Goal: Answer question/provide support: Answer question/provide support

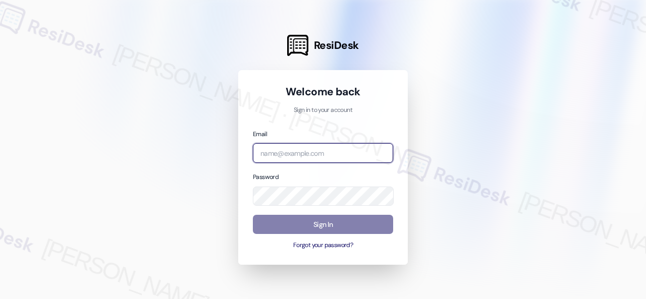
click at [277, 150] on input "email" at bounding box center [323, 153] width 140 height 20
paste input "automated-surveys-birchstone_residential-resen.fifteen@birchstone_[DOMAIN_NAME]"
type input "automated-surveys-birchstone_residential-resen.fifteen@birchstone_[DOMAIN_NAME]"
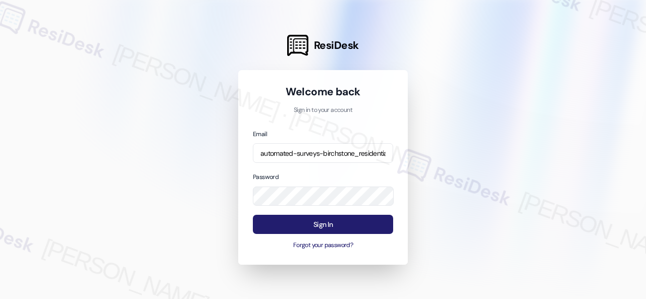
click at [311, 224] on button "Sign In" at bounding box center [323, 225] width 140 height 20
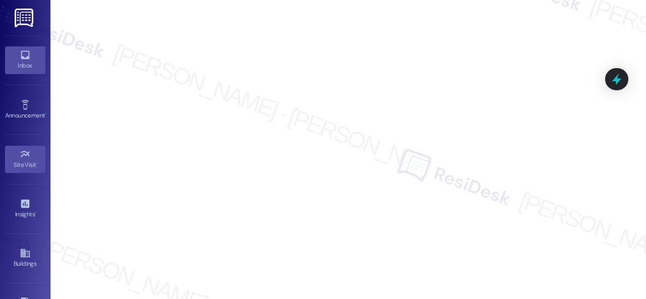
click at [24, 58] on icon at bounding box center [25, 55] width 9 height 9
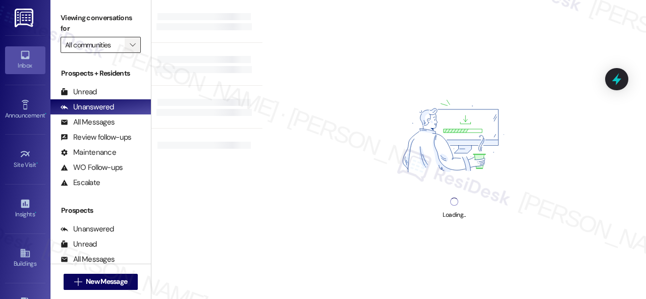
click at [133, 50] on span "" at bounding box center [133, 45] width 10 height 16
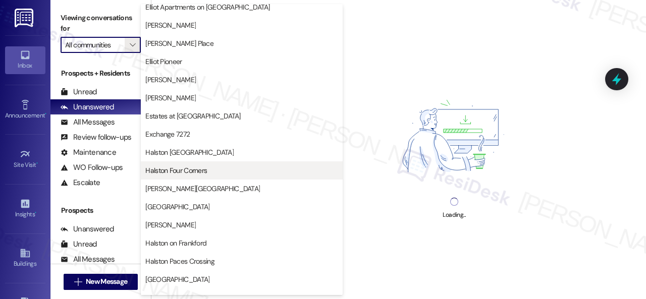
scroll to position [253, 0]
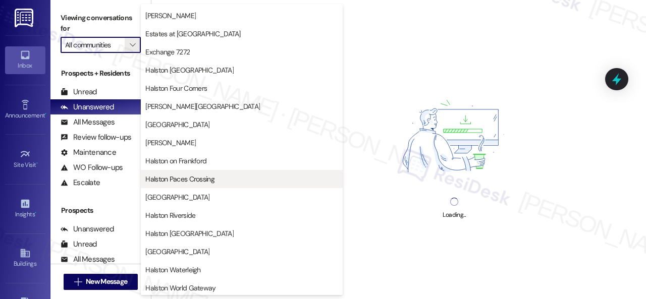
click at [193, 177] on span "Halston Paces Crossing" at bounding box center [179, 179] width 69 height 10
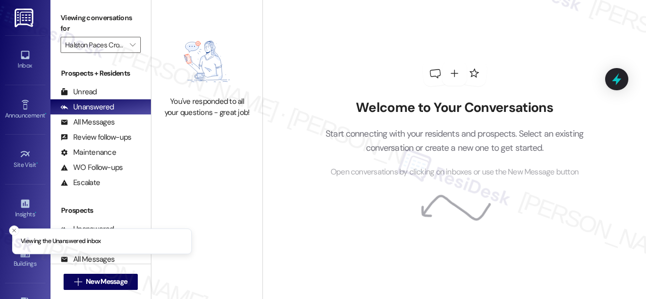
type input "Halston Paces Crossing"
